Goal: Check status: Check status

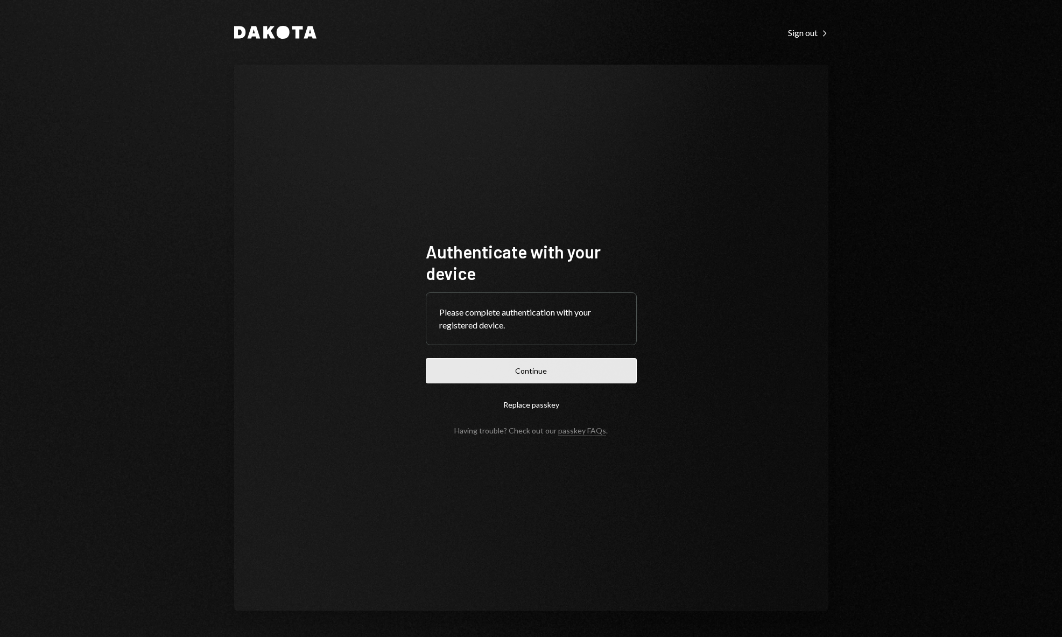
click at [548, 367] on button "Continue" at bounding box center [531, 370] width 211 height 25
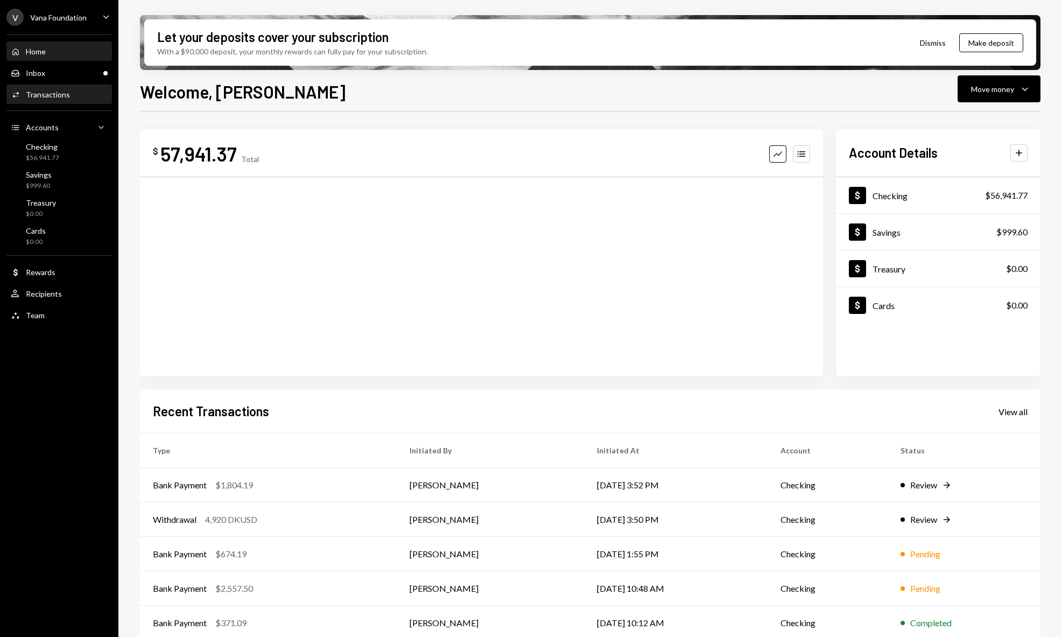
click at [73, 90] on div "Activities Transactions" at bounding box center [59, 95] width 97 height 10
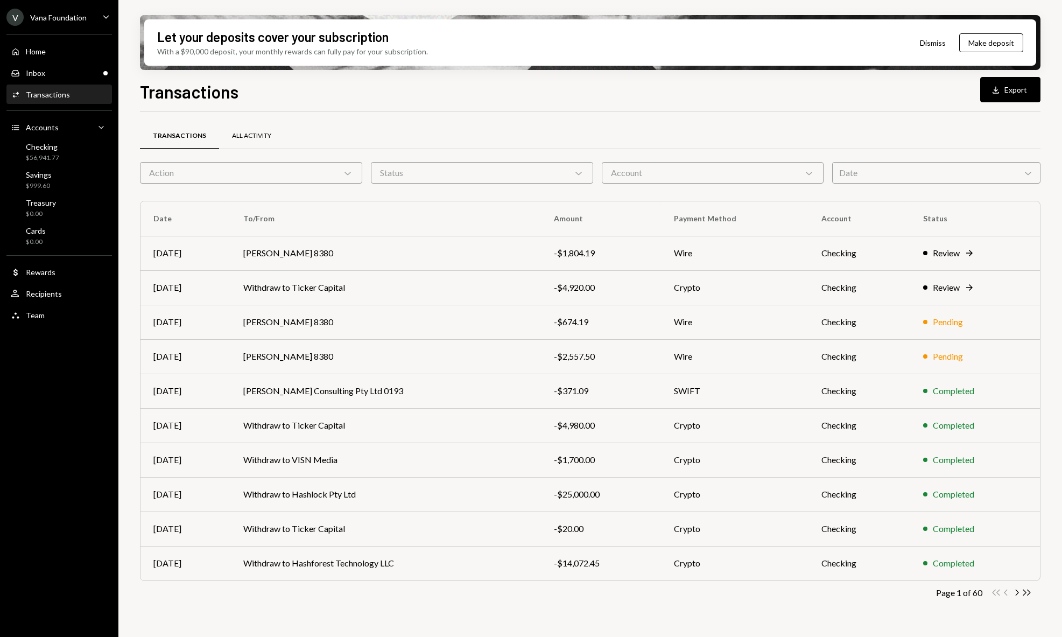
click at [238, 136] on div "All Activity" at bounding box center [251, 135] width 39 height 9
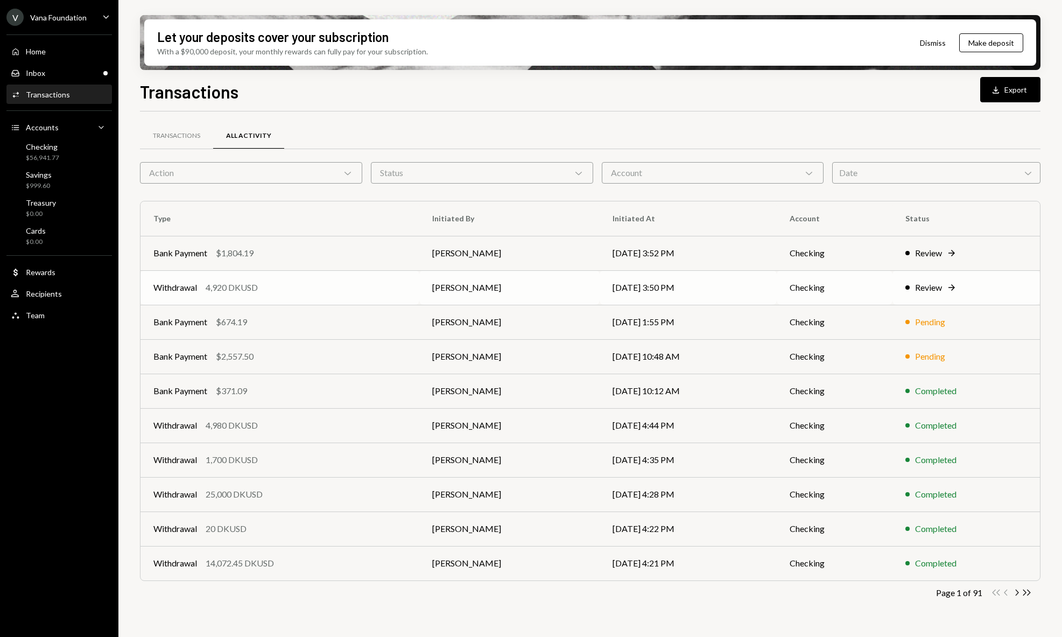
click at [973, 282] on div "Review Right Arrow" at bounding box center [967, 287] width 122 height 13
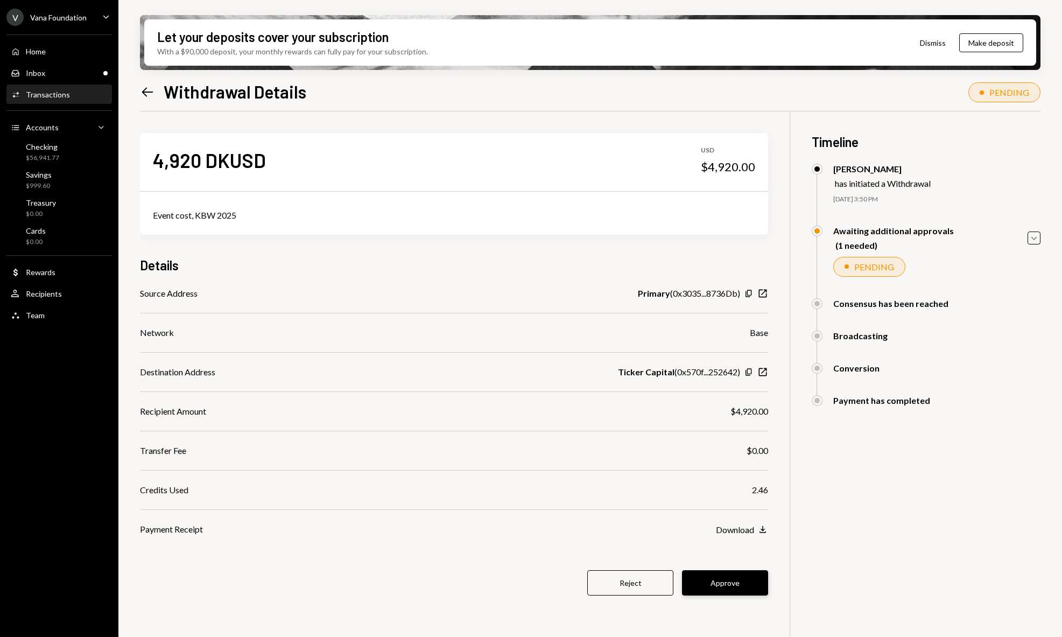
click at [731, 582] on button "Approve" at bounding box center [725, 582] width 86 height 25
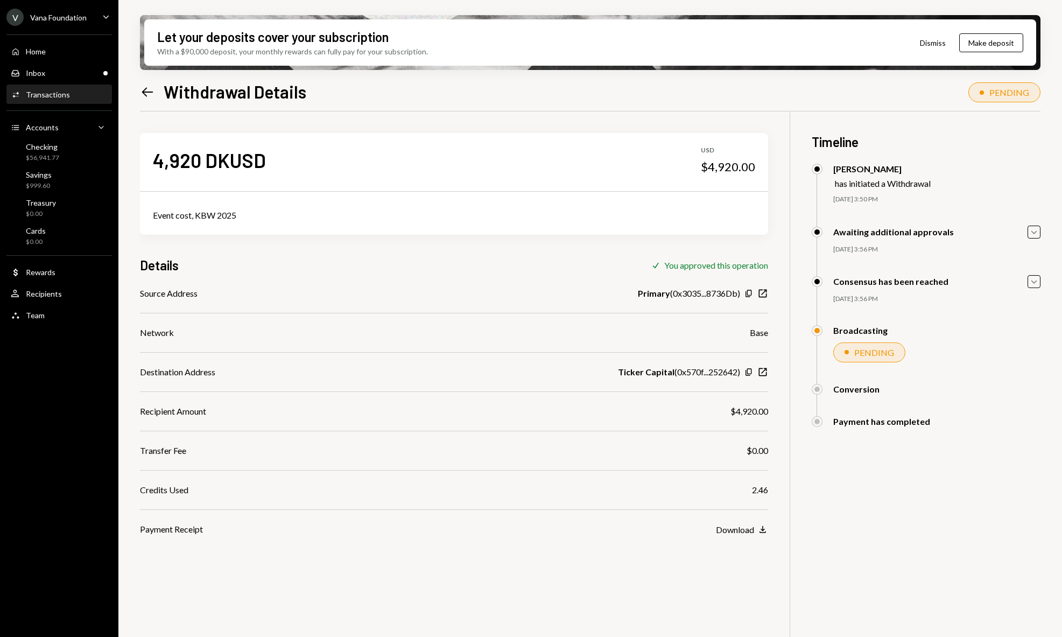
click at [137, 95] on div "Let your deposits cover your subscription With a $90,000 deposit, your monthly …" at bounding box center [590, 318] width 944 height 637
click at [145, 91] on icon at bounding box center [147, 91] width 11 height 9
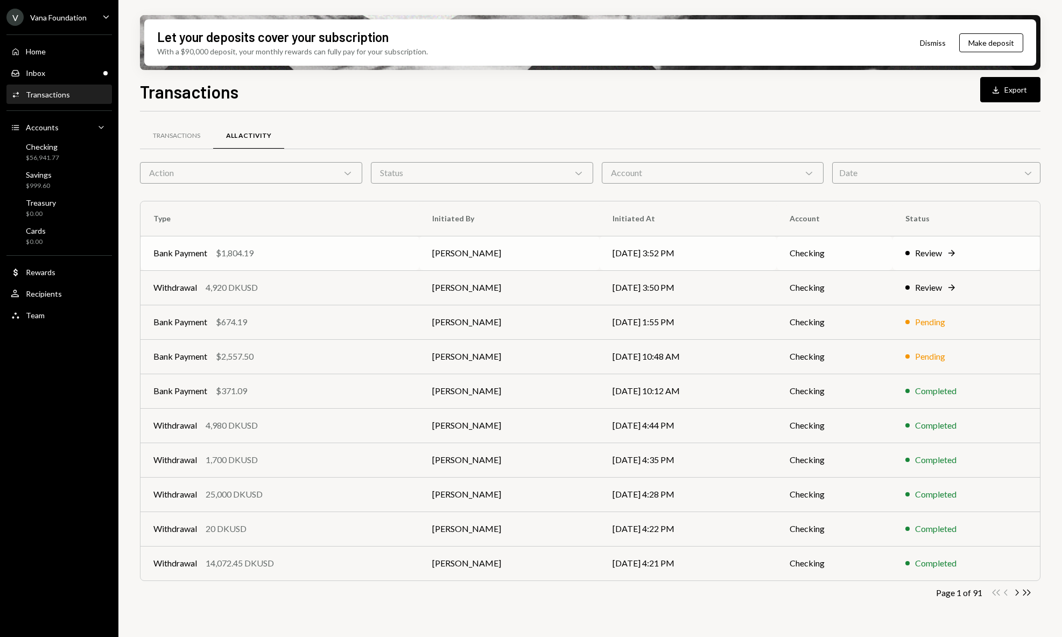
click at [358, 257] on div "Bank Payment $1,804.19" at bounding box center [279, 253] width 253 height 13
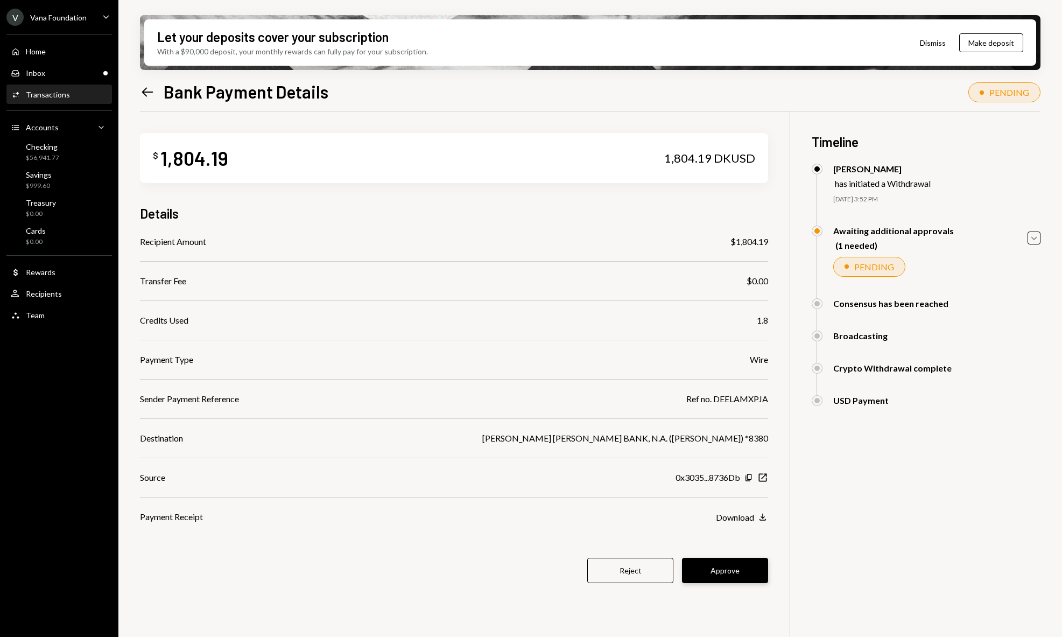
click at [733, 567] on button "Approve" at bounding box center [725, 570] width 86 height 25
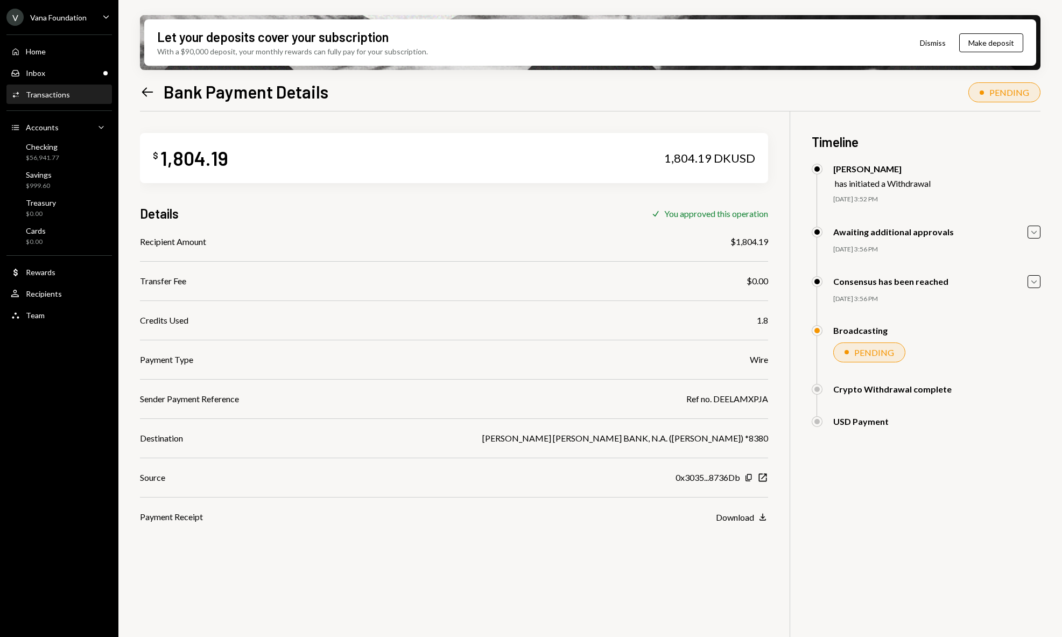
click at [145, 87] on icon "Left Arrow" at bounding box center [147, 92] width 15 height 15
